Goal: Find contact information

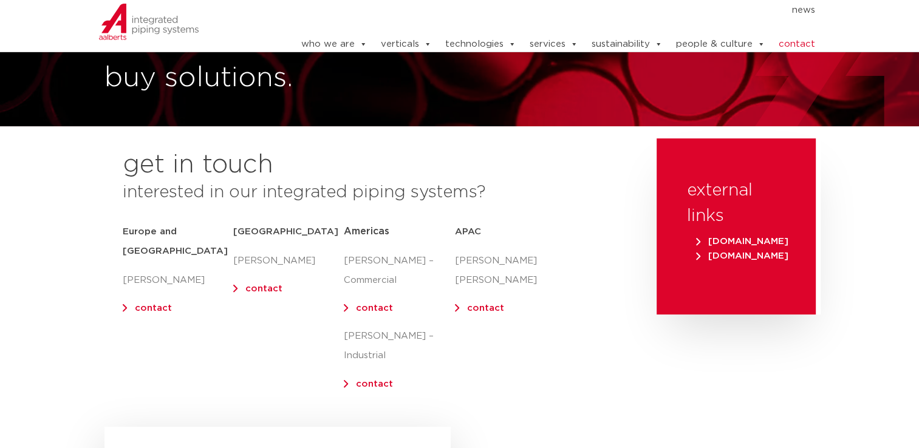
scroll to position [182, 0]
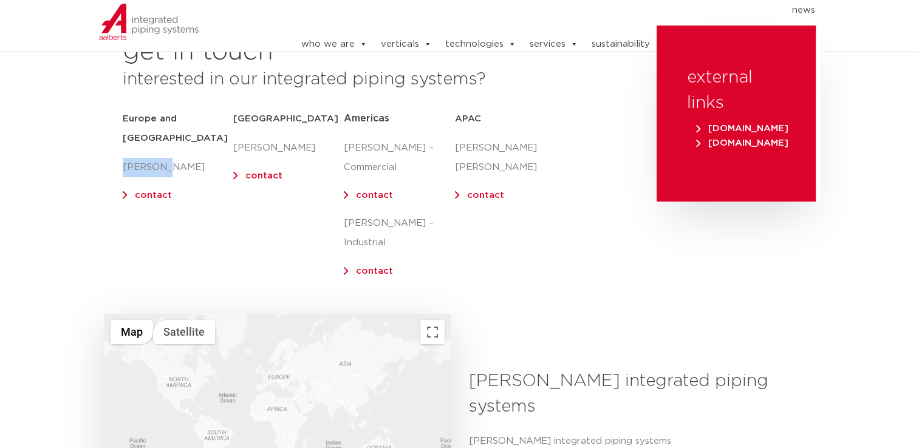
drag, startPoint x: 120, startPoint y: 146, endPoint x: 160, endPoint y: 145, distance: 40.1
click at [160, 145] on div "get in touch interested in our integrated piping systems? [GEOGRAPHIC_DATA] and…" at bounding box center [374, 170] width 552 height 288
drag, startPoint x: 160, startPoint y: 145, endPoint x: 172, endPoint y: 150, distance: 13.3
click at [172, 158] on p "[PERSON_NAME]" at bounding box center [178, 167] width 111 height 19
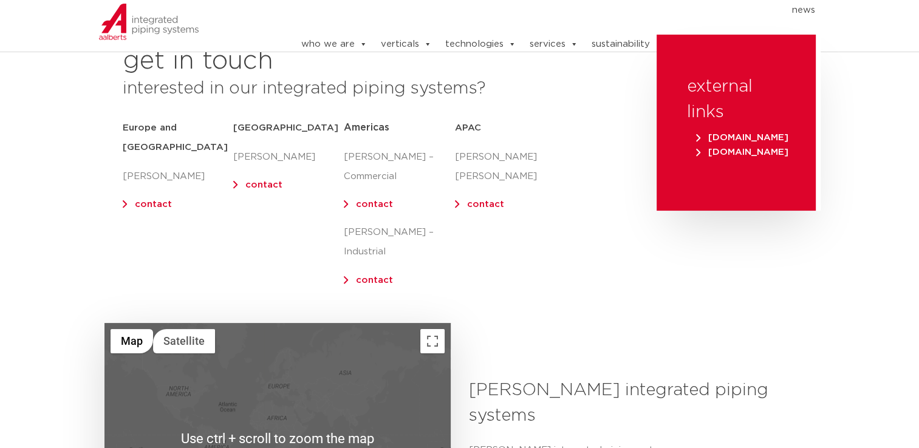
scroll to position [121, 0]
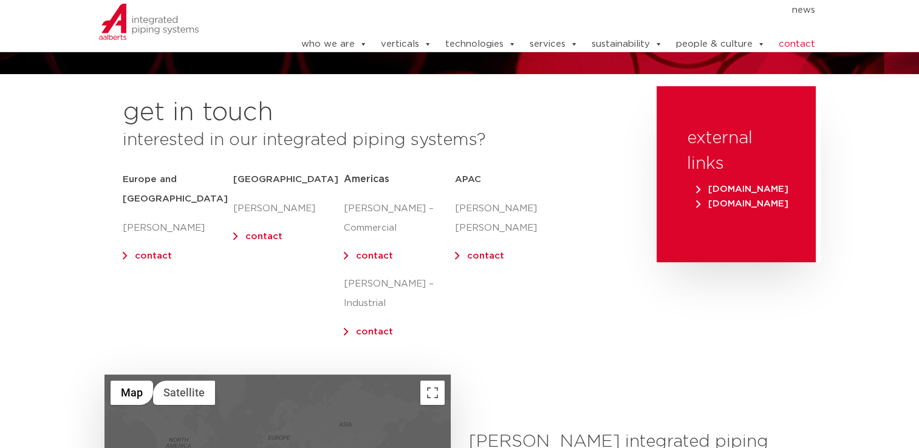
click at [135, 251] on link "contact" at bounding box center [153, 255] width 37 height 9
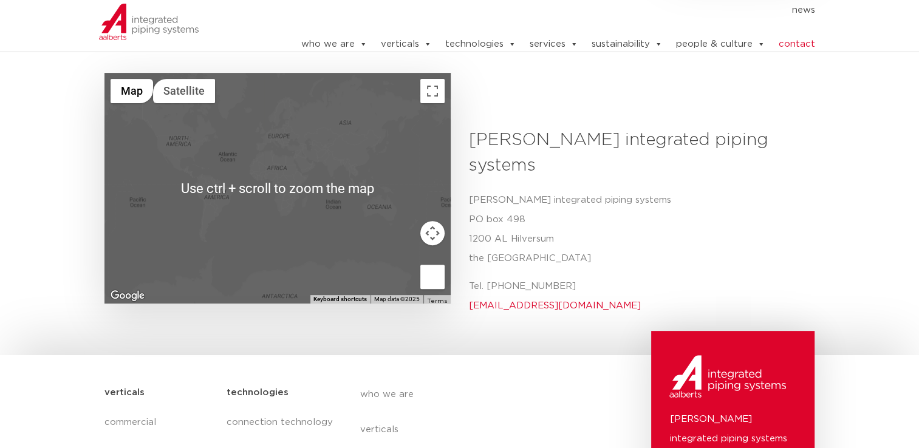
scroll to position [425, 0]
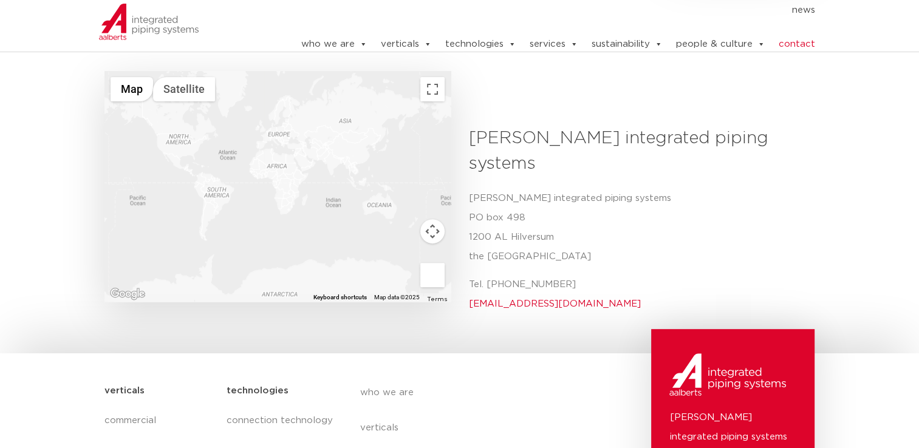
click at [594, 202] on p "[PERSON_NAME] integrated piping systems [STREET_ADDRESS]" at bounding box center [637, 228] width 337 height 78
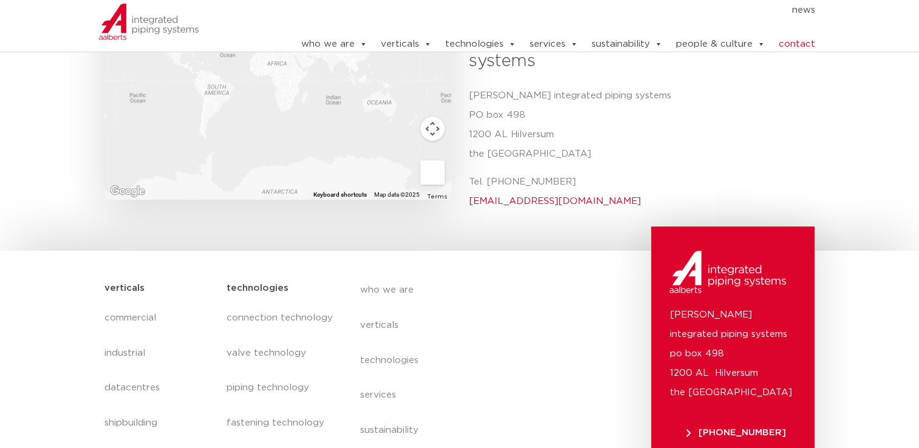
scroll to position [516, 0]
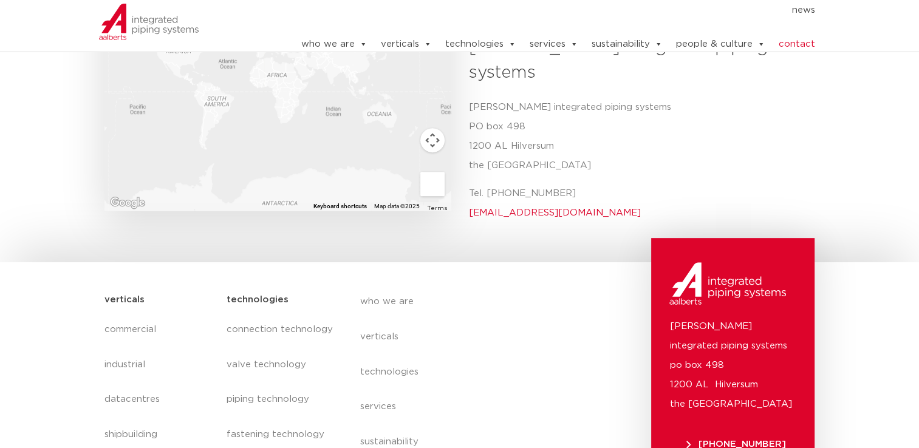
drag, startPoint x: 584, startPoint y: 145, endPoint x: 464, endPoint y: 145, distance: 119.6
click at [464, 145] on div "[PERSON_NAME] integrated piping systems Aalberts integrated [STREET_ADDRESS] Te…" at bounding box center [637, 133] width 355 height 197
copy p "Tel. [PHONE_NUMBER]"
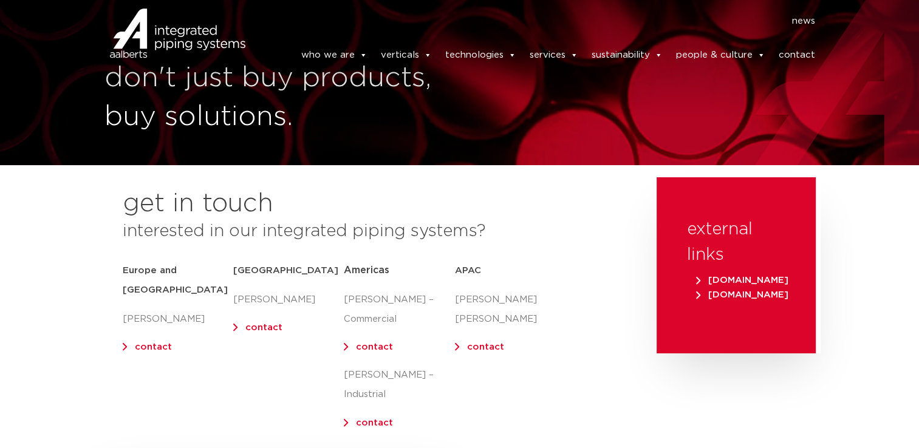
scroll to position [0, 0]
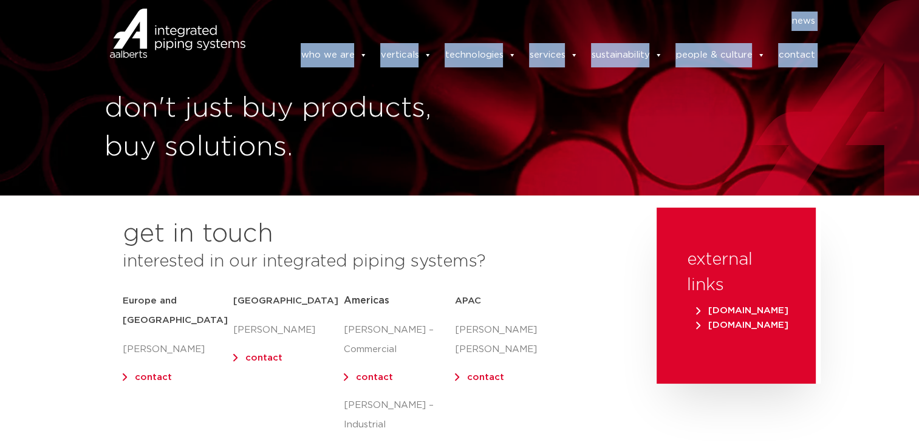
drag, startPoint x: 245, startPoint y: 45, endPoint x: 269, endPoint y: 174, distance: 131.0
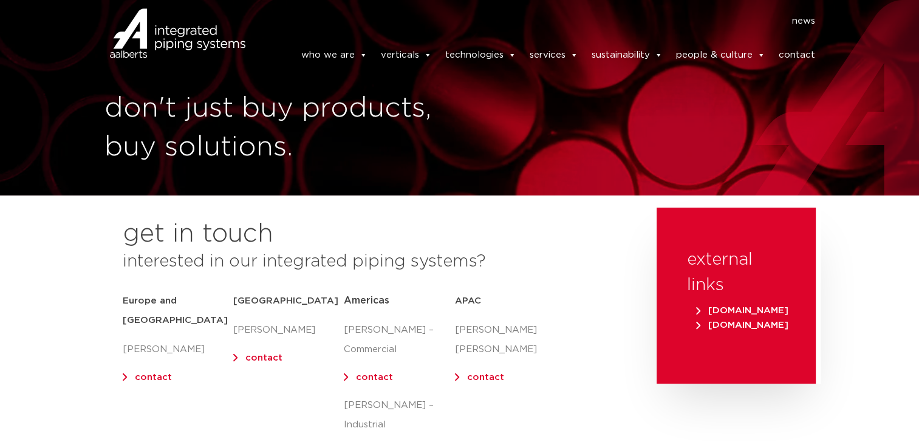
drag, startPoint x: 269, startPoint y: 174, endPoint x: 321, endPoint y: 241, distance: 84.4
click at [321, 241] on div "get in touch interested in our integrated piping systems? [GEOGRAPHIC_DATA] and…" at bounding box center [374, 352] width 552 height 288
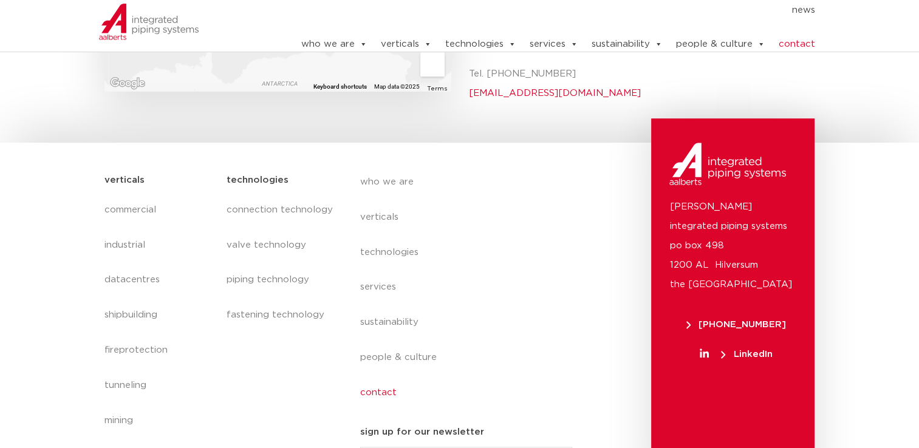
scroll to position [638, 0]
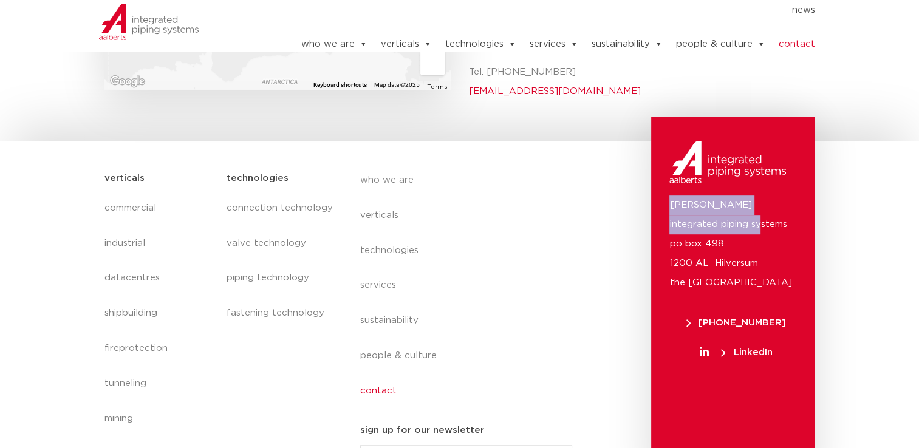
drag, startPoint x: 666, startPoint y: 163, endPoint x: 760, endPoint y: 179, distance: 95.5
click at [760, 179] on div "[PERSON_NAME] integrated piping systems po box 498 1200 AL Hilversum [GEOGRAPHI…" at bounding box center [732, 303] width 163 height 373
drag, startPoint x: 760, startPoint y: 179, endPoint x: 681, endPoint y: 154, distance: 82.8
copy p "[PERSON_NAME] integrated piping systems"
